Goal: Task Accomplishment & Management: Complete application form

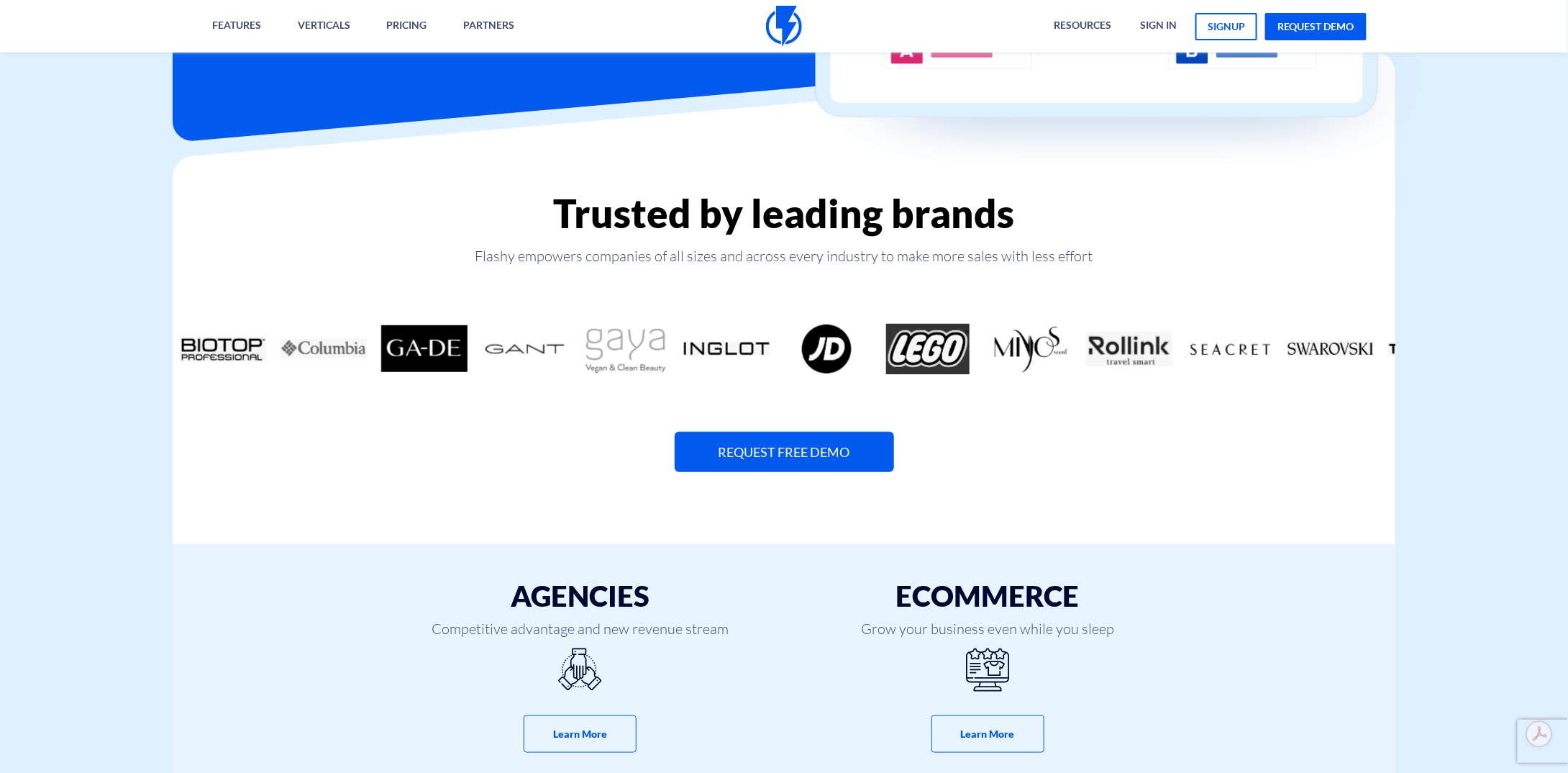
click at [808, 464] on link "Request Free Demo" at bounding box center [784, 452] width 219 height 41
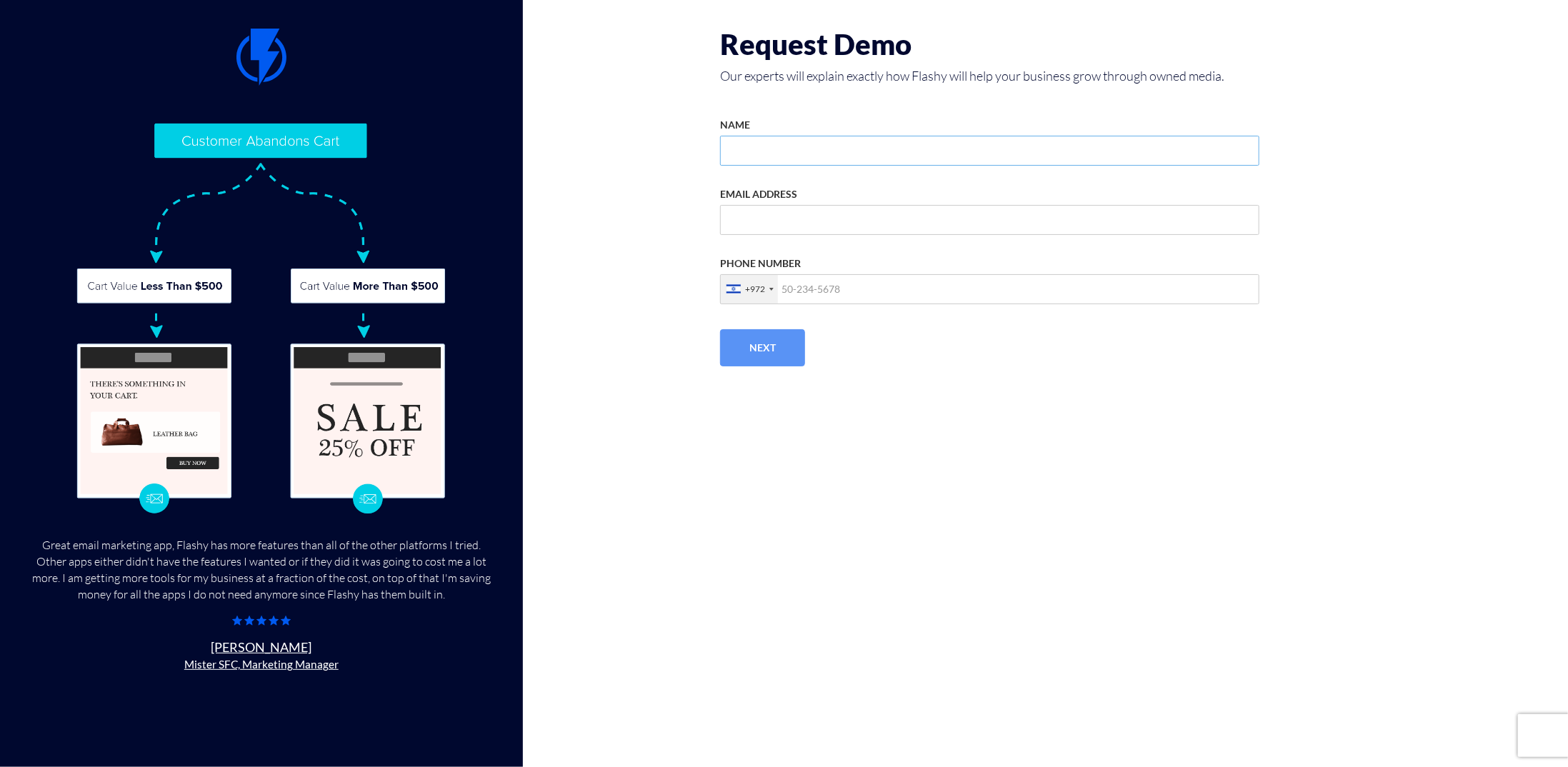
click at [806, 154] on input "NAME" at bounding box center [989, 150] width 539 height 30
type input "Einav Shacht"
type input "einav.shacht@gmail.com"
type input "0542304858"
click at [770, 341] on button "Next" at bounding box center [762, 348] width 85 height 37
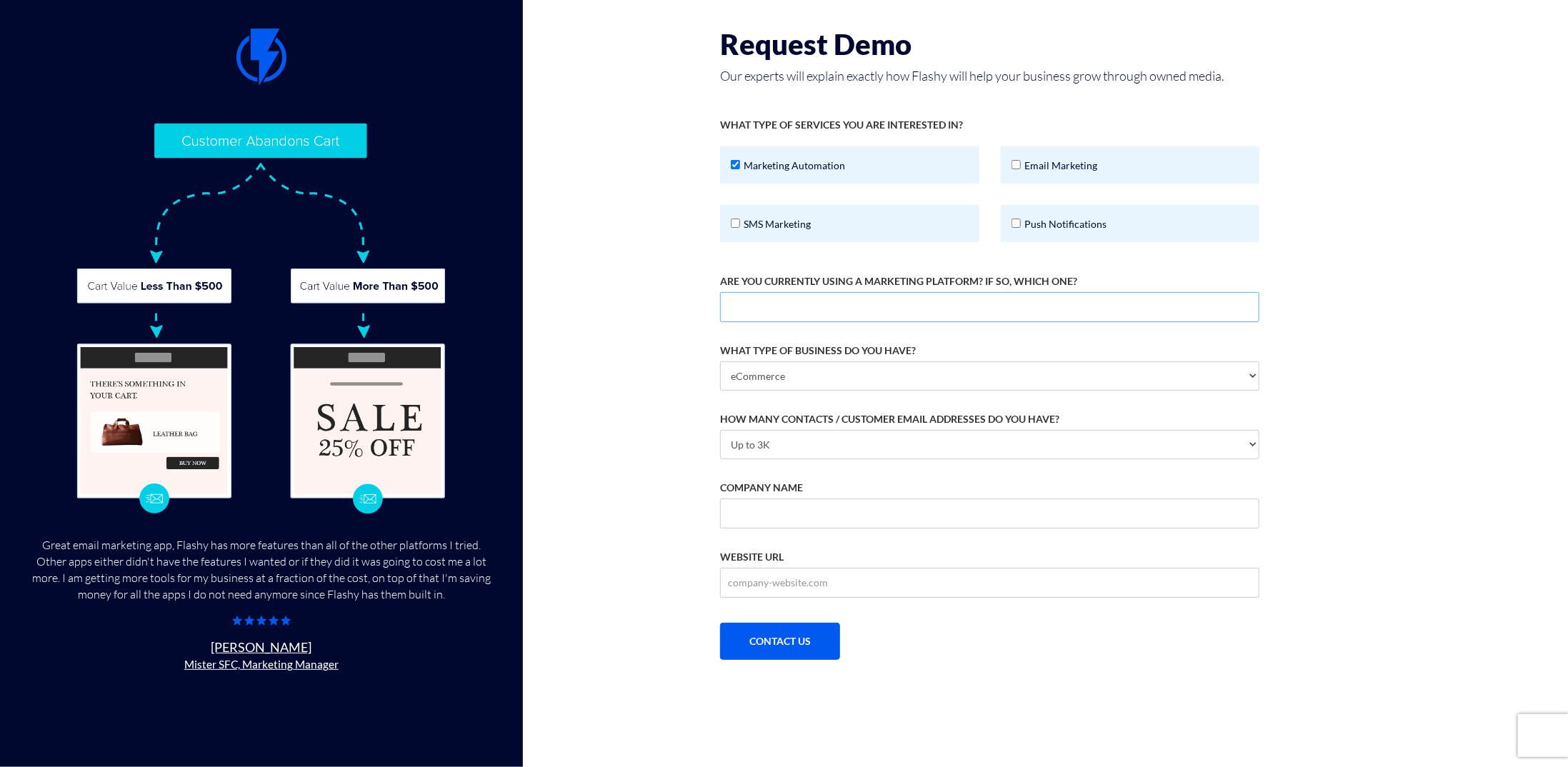
click at [946, 304] on input "ARE YOU CURRENTLY USING A MARKETING PLATFORM? IF SO, WHICH ONE?" at bounding box center [989, 307] width 539 height 30
click at [897, 377] on select "eCommerce Agency / Freelancer SaaS Other" at bounding box center [989, 376] width 539 height 29
click at [764, 508] on input "COMPANY NAME" at bounding box center [989, 513] width 539 height 30
type input "Nefatiel"
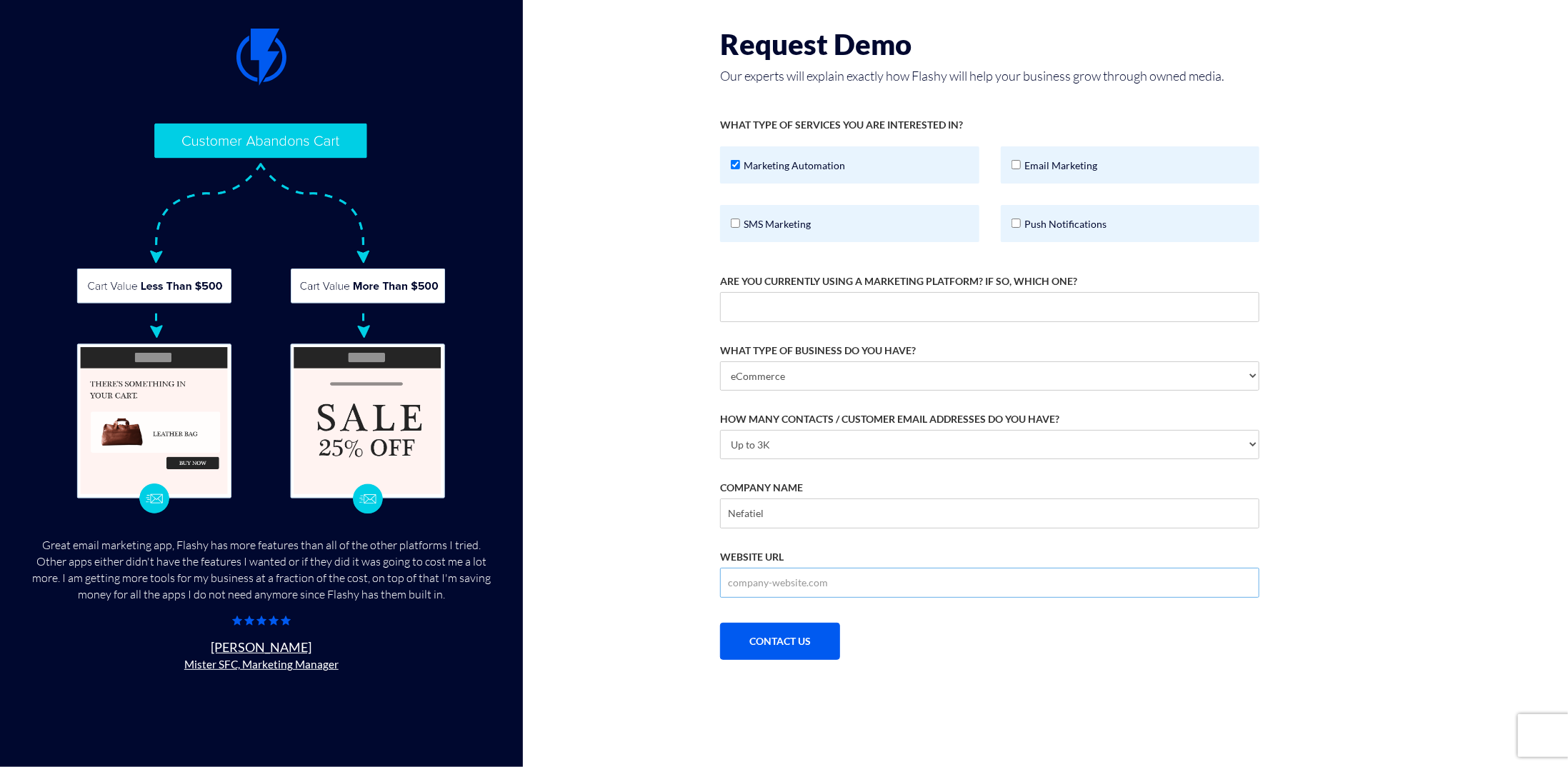
click at [769, 591] on input "WEBSITE URL" at bounding box center [989, 582] width 539 height 30
drag, startPoint x: 759, startPoint y: 628, endPoint x: 654, endPoint y: 290, distance: 353.9
click at [654, 290] on div "Great email marketing app, Flashy has more features than all of the other platf…" at bounding box center [784, 344] width 1236 height 689
click at [935, 180] on label "Marketing Automation" at bounding box center [849, 165] width 259 height 37
click at [740, 169] on input "Marketing Automation" at bounding box center [735, 164] width 10 height 10
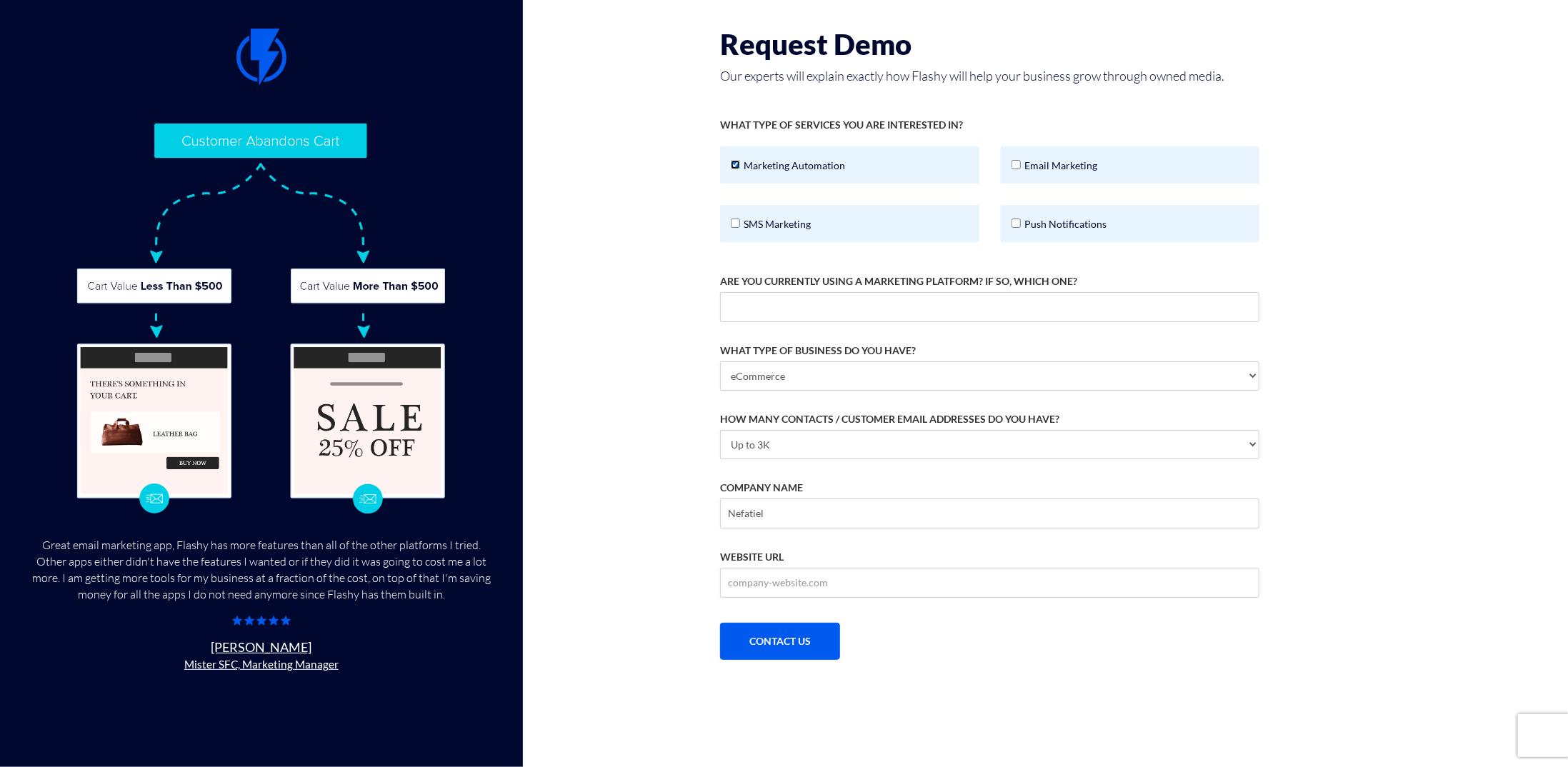
checkbox input "false"
drag, startPoint x: 1055, startPoint y: 168, endPoint x: 1045, endPoint y: 185, distance: 19.7
click at [1054, 169] on label "Email Marketing" at bounding box center [1130, 165] width 259 height 37
click at [1021, 169] on input "Email Marketing" at bounding box center [1016, 164] width 10 height 10
checkbox input "true"
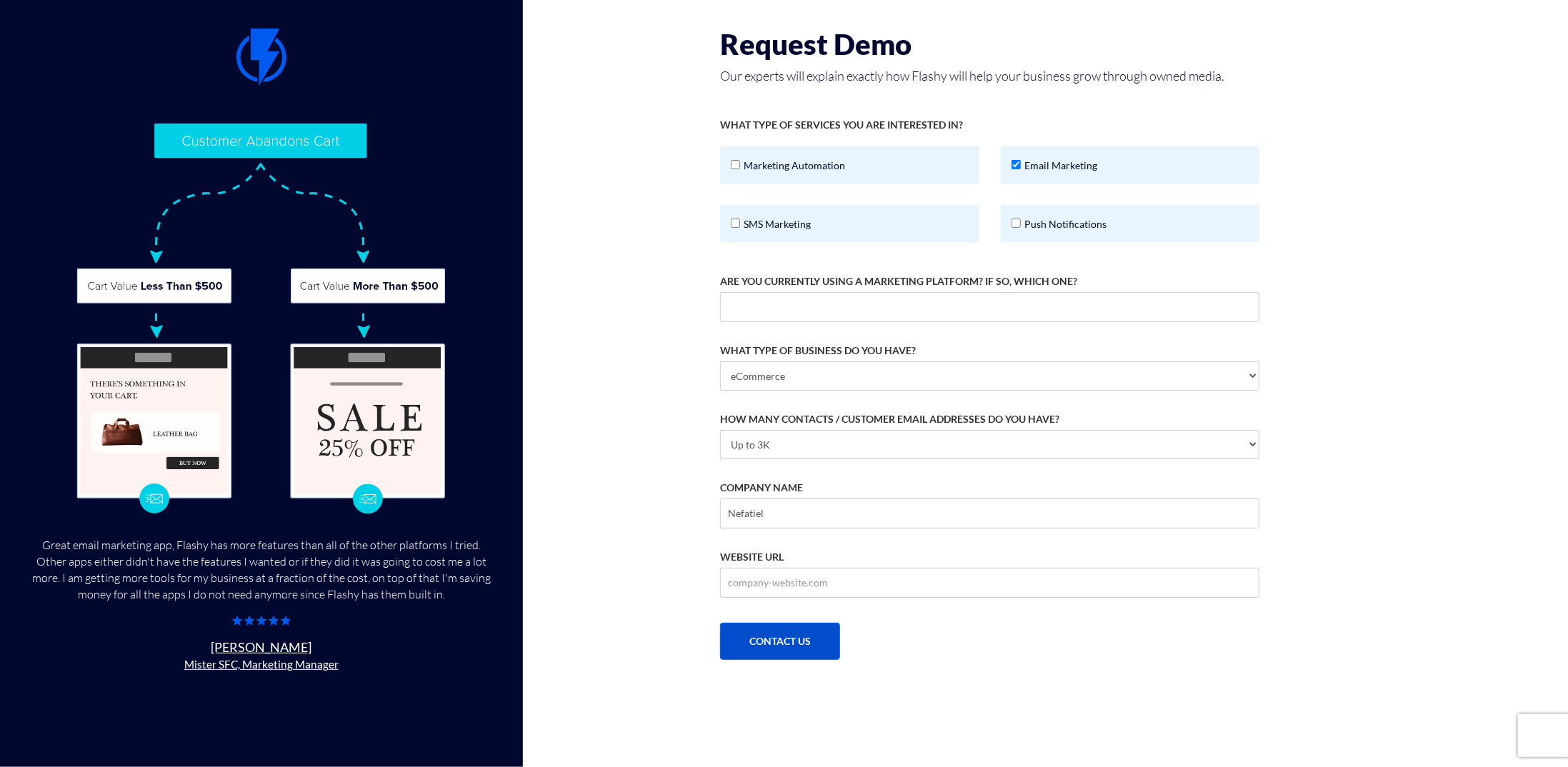
click at [795, 645] on button "CONTACT US" at bounding box center [780, 641] width 120 height 37
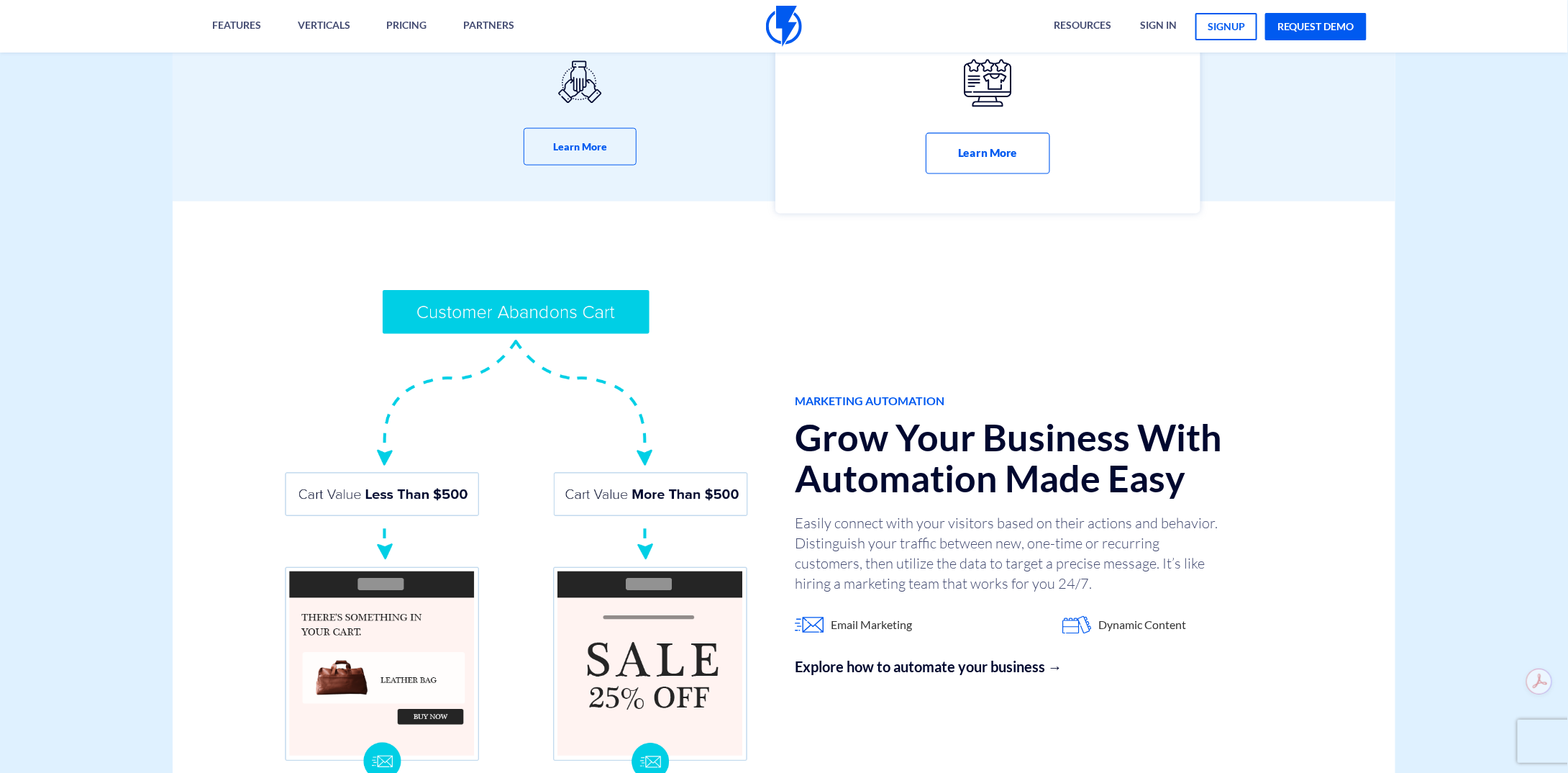
scroll to position [1079, 0]
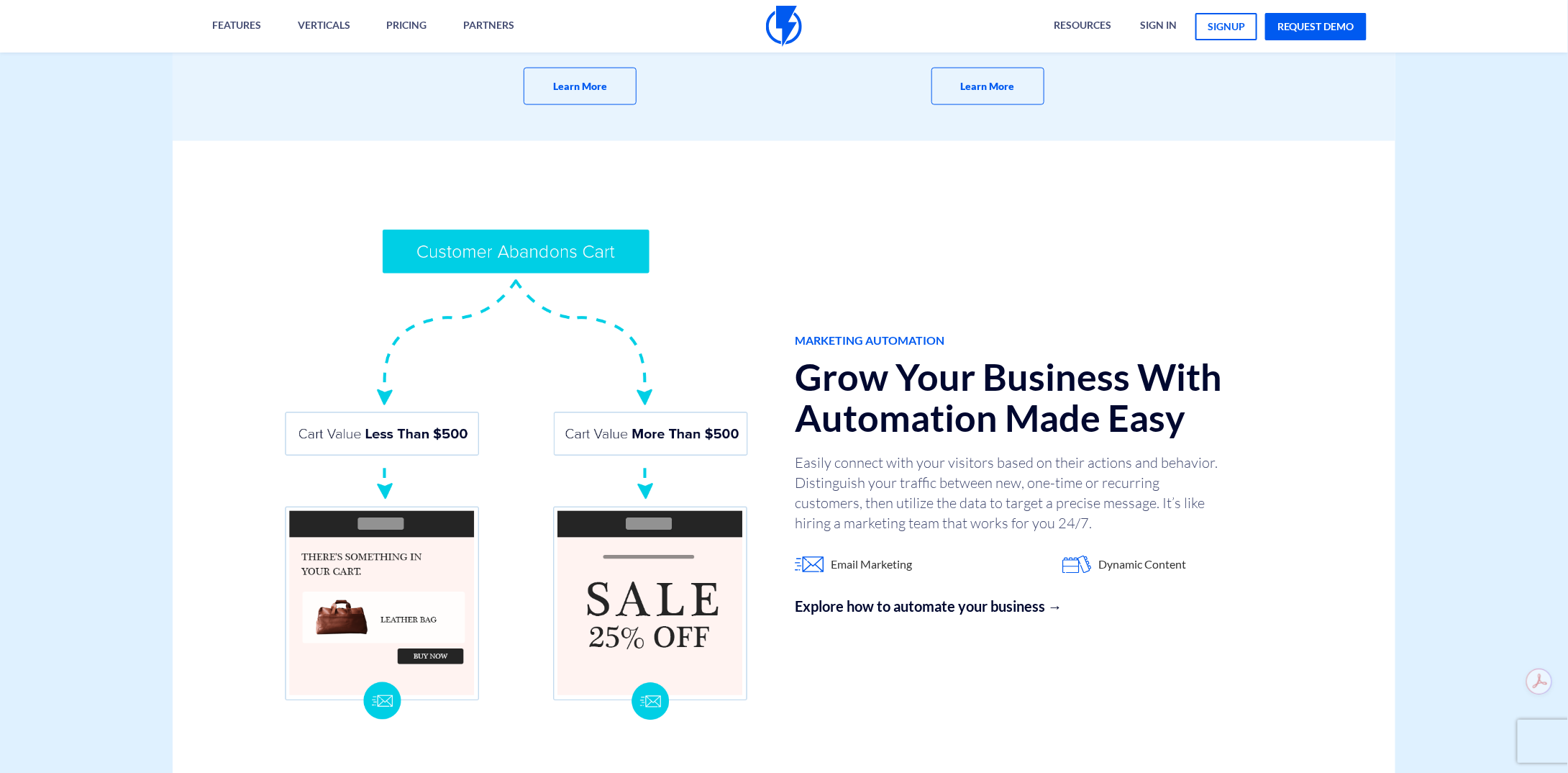
click at [545, 252] on img at bounding box center [517, 475] width 468 height 495
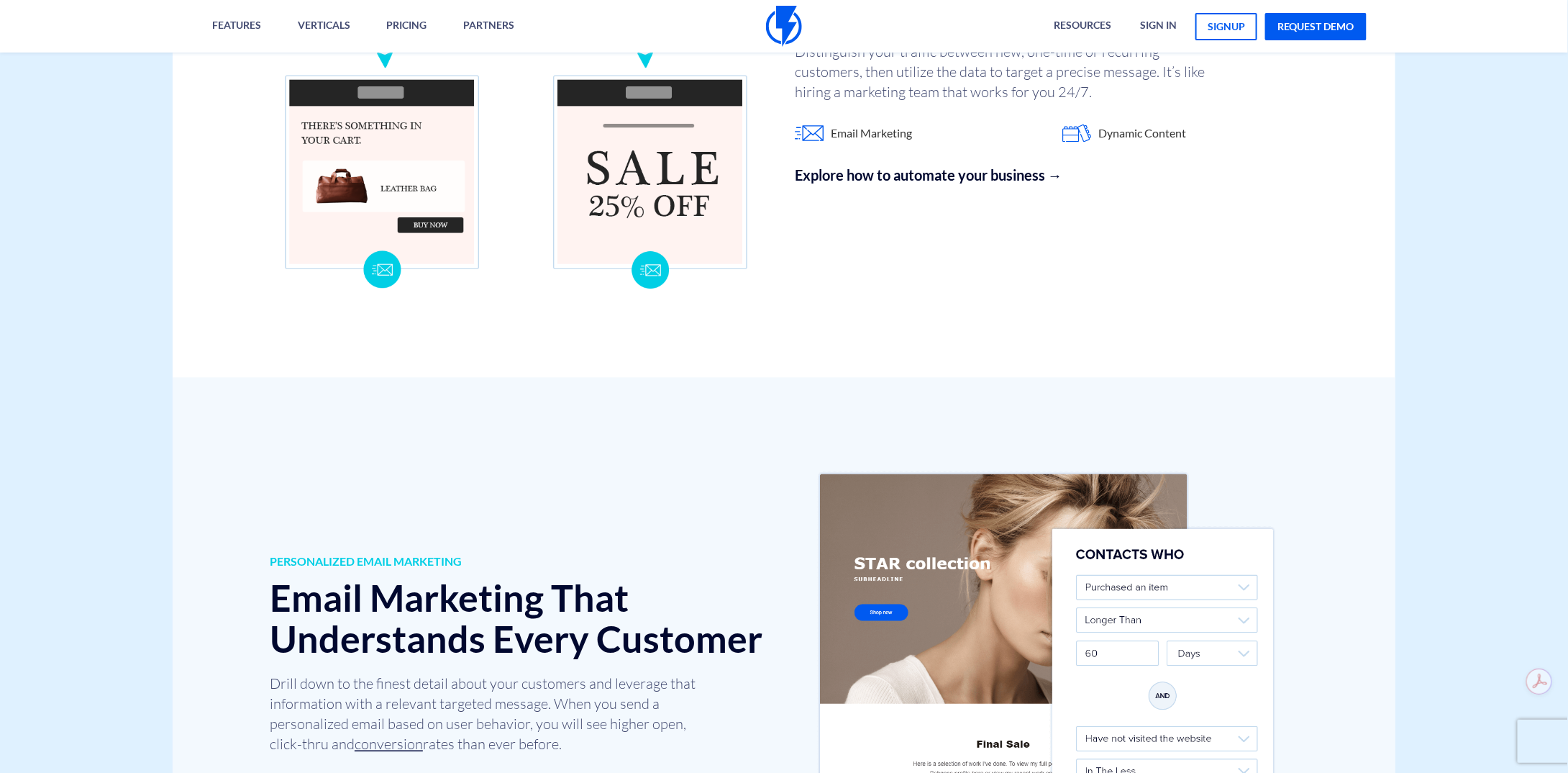
scroll to position [1727, 0]
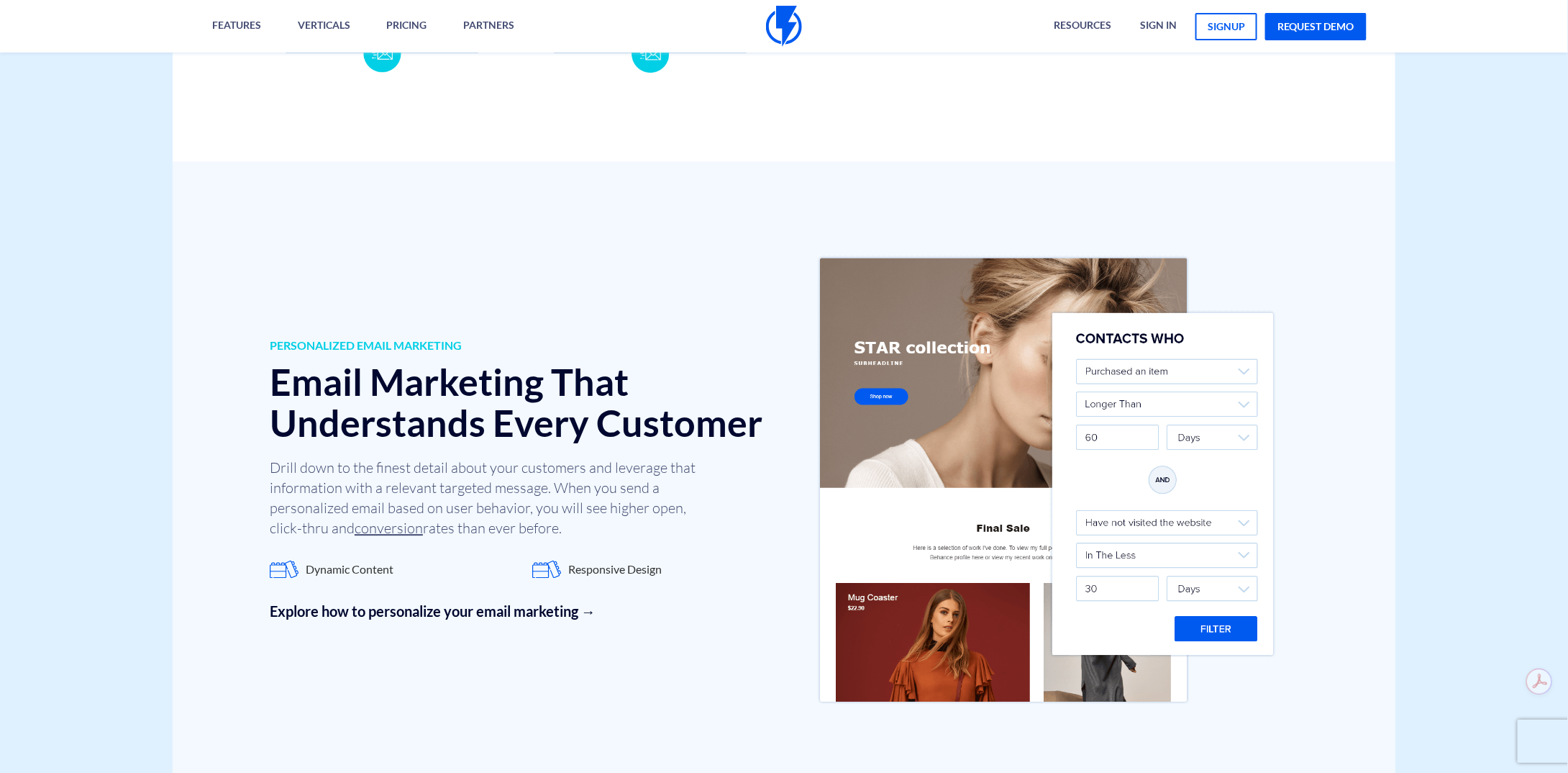
drag, startPoint x: 310, startPoint y: 560, endPoint x: 330, endPoint y: 598, distance: 42.9
drag, startPoint x: 330, startPoint y: 598, endPoint x: 444, endPoint y: 648, distance: 124.5
click at [444, 648] on div "PERSONALIZED EMAIL MARKETING Email Marketing That Understands Every Customer Dr…" at bounding box center [784, 479] width 1223 height 636
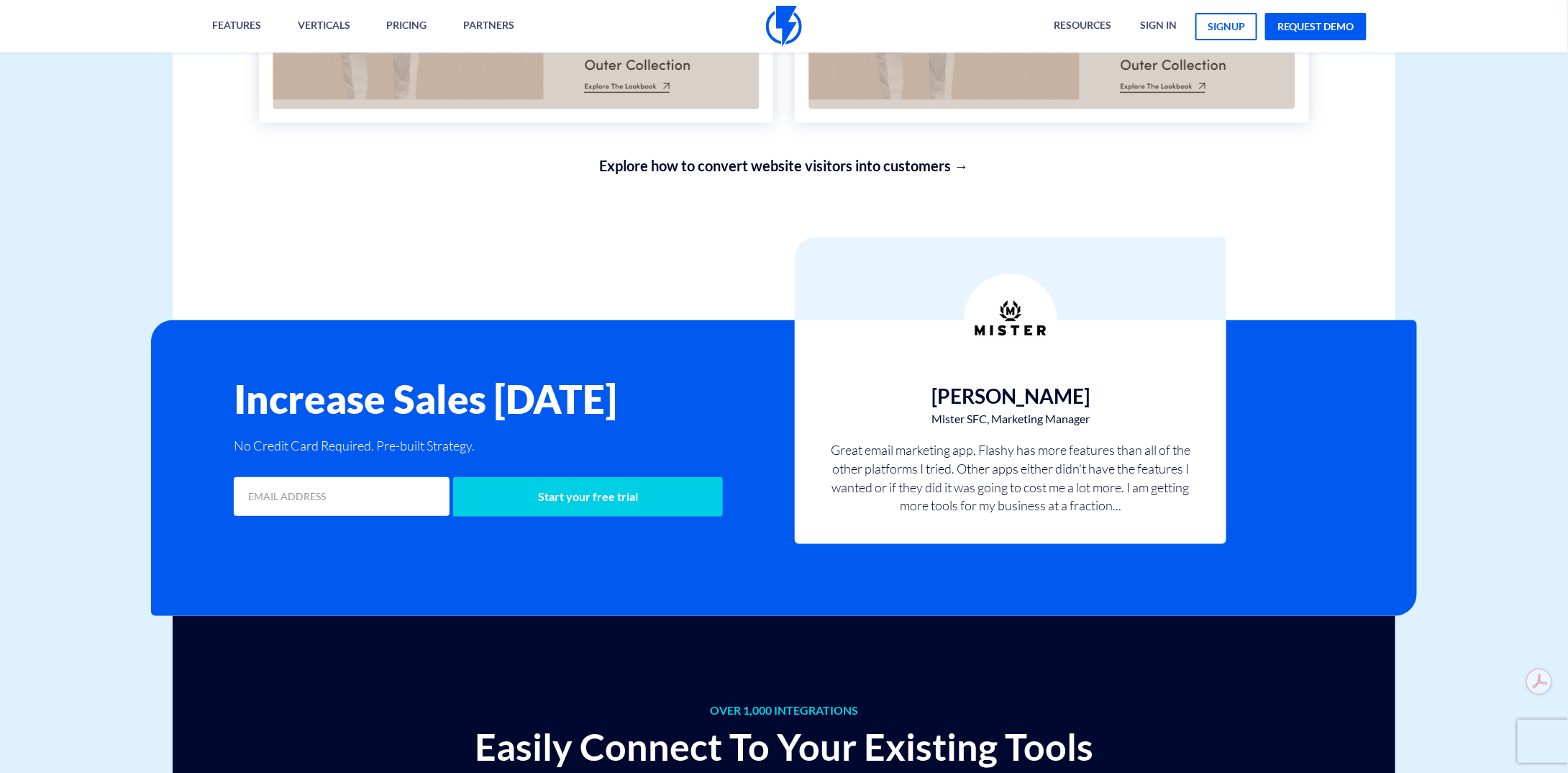
scroll to position [3742, 0]
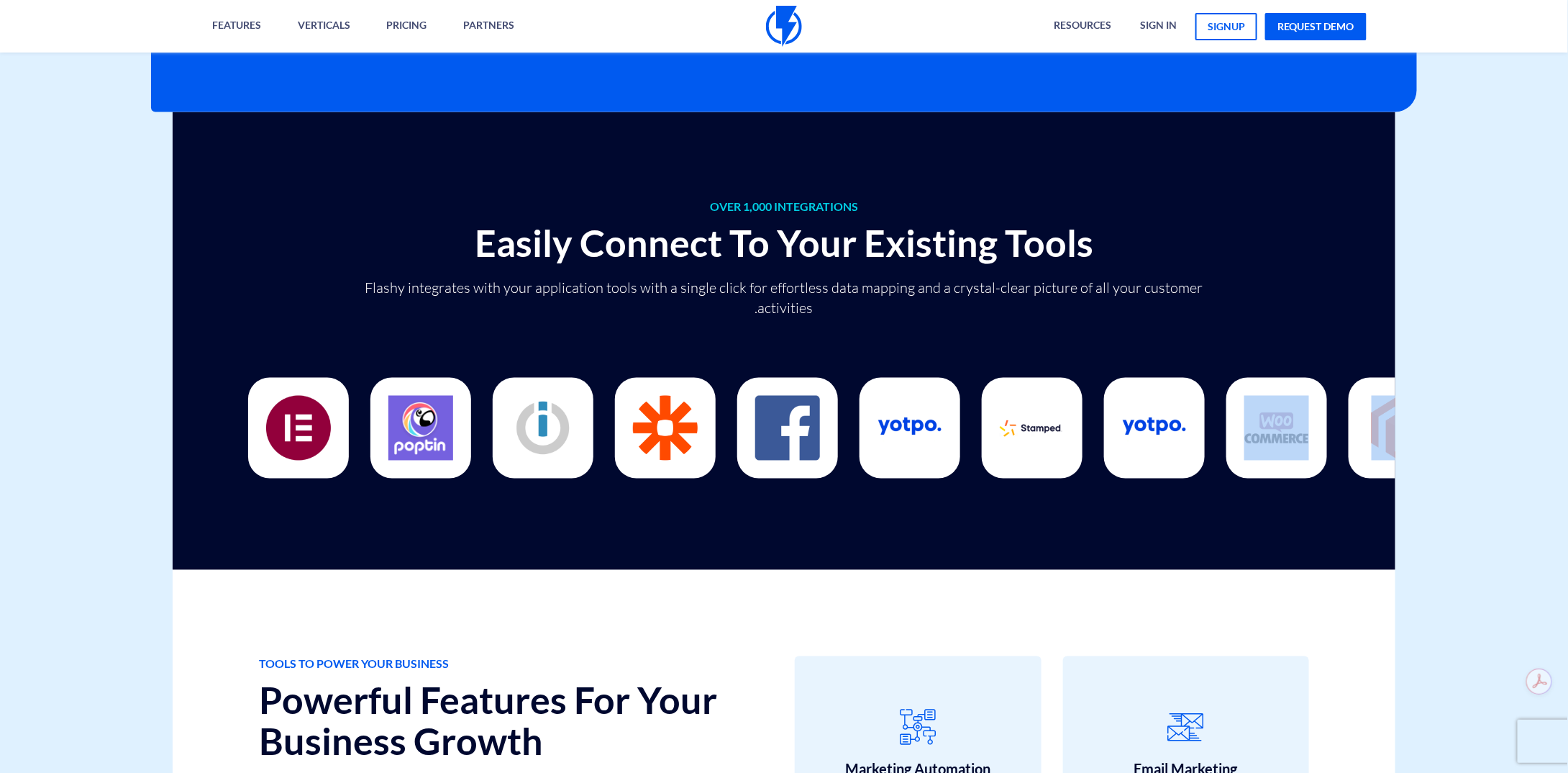
drag, startPoint x: 895, startPoint y: 441, endPoint x: 466, endPoint y: 481, distance: 430.9
click at [454, 483] on div at bounding box center [784, 412] width 1072 height 144
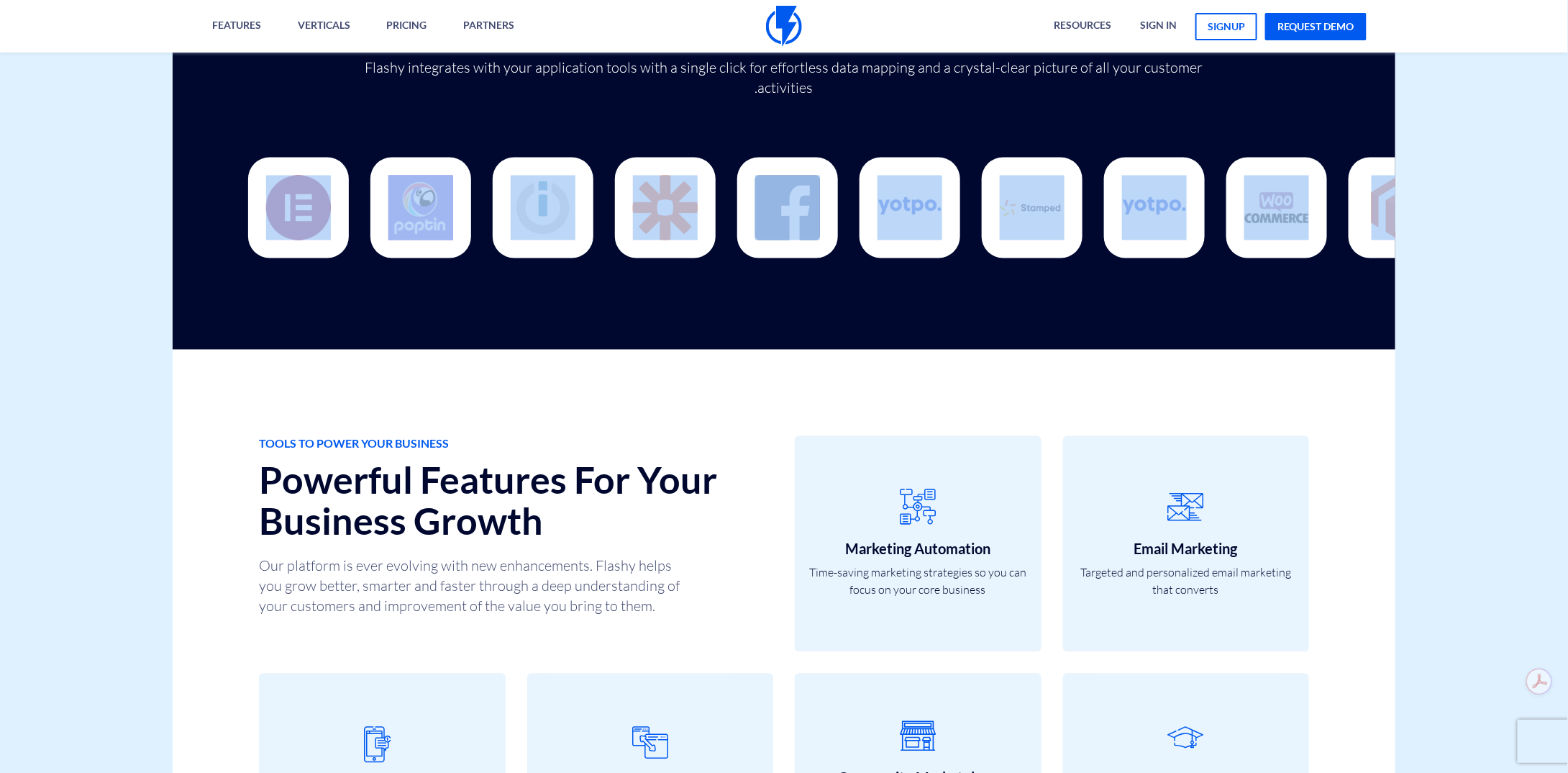
scroll to position [4245, 0]
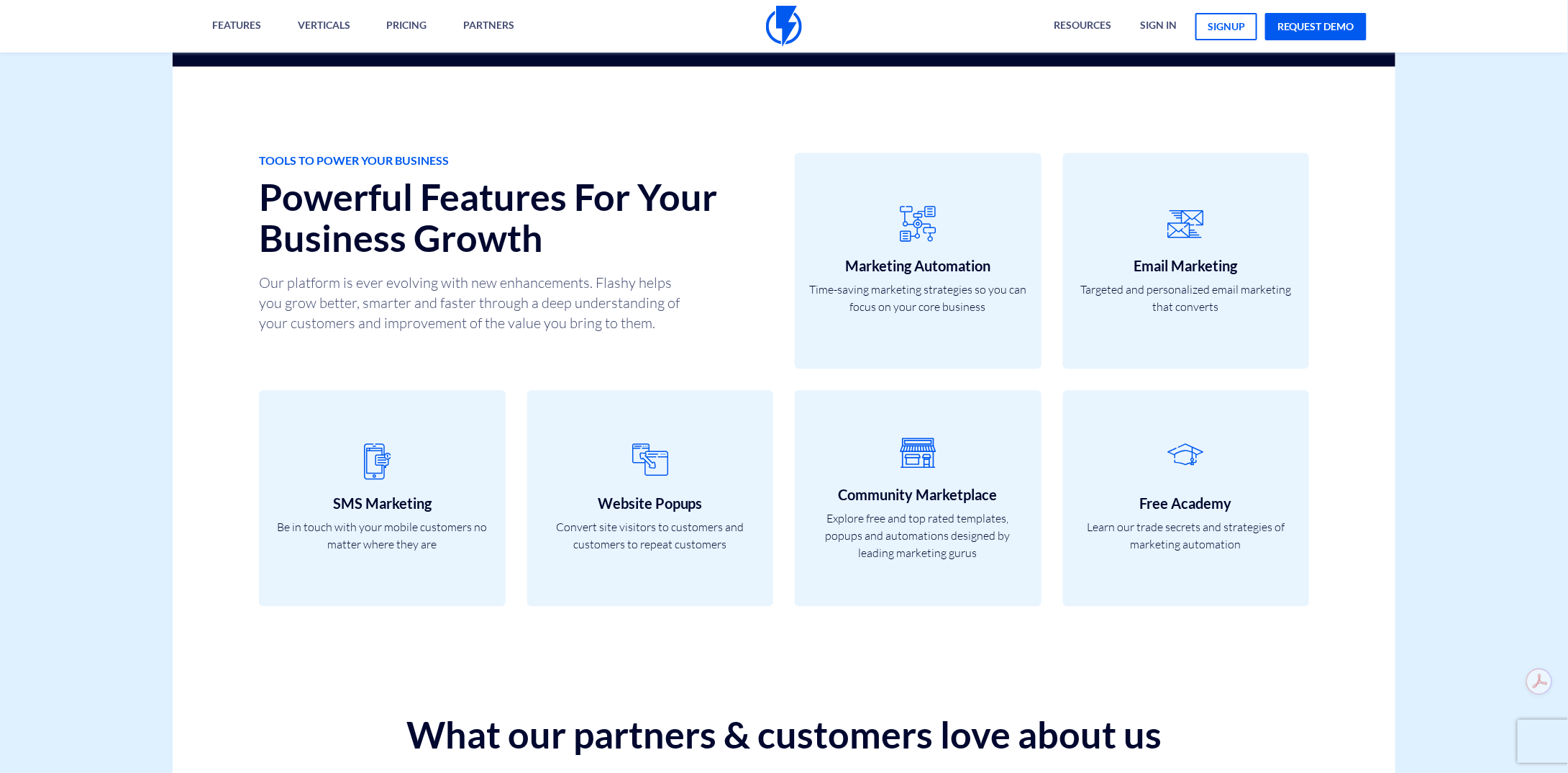
click at [651, 271] on div "TOOLS TO POWER YOUR BUSINESS Powerful Features For Your Business Growth Our pla…" at bounding box center [516, 246] width 536 height 188
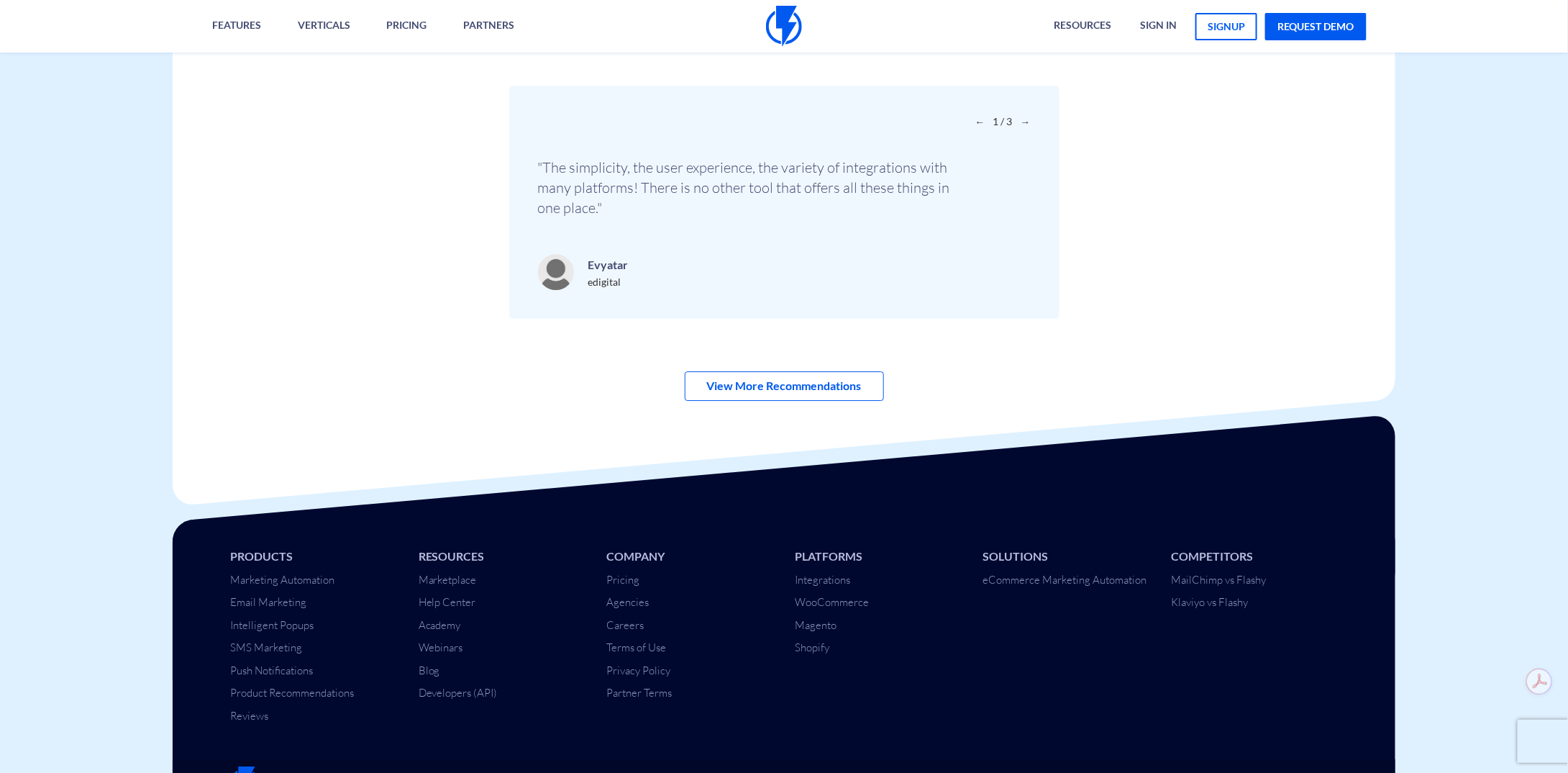
scroll to position [4982, 0]
